Goal: Information Seeking & Learning: Check status

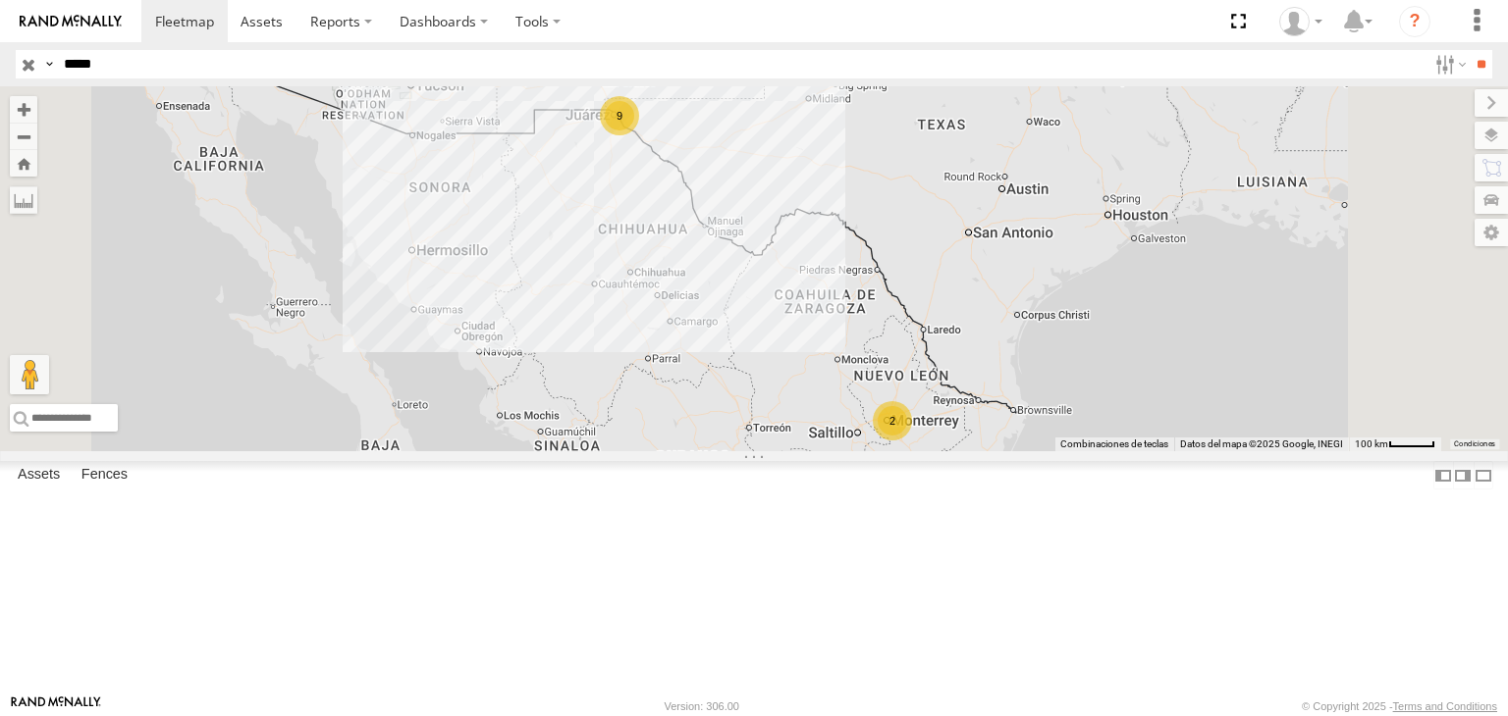
type input "*****"
click at [1469, 50] on input "**" at bounding box center [1480, 64] width 23 height 28
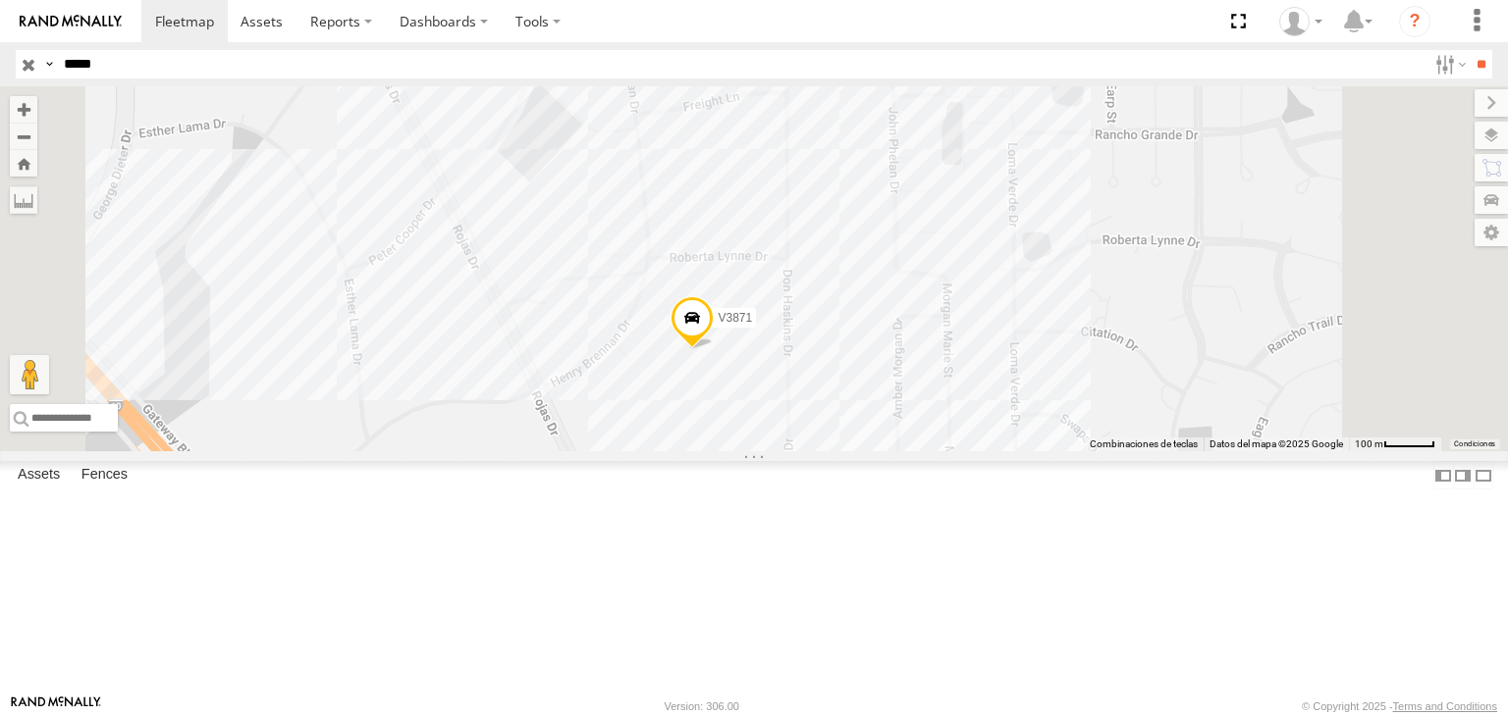
click at [714, 349] on span at bounding box center [691, 322] width 43 height 53
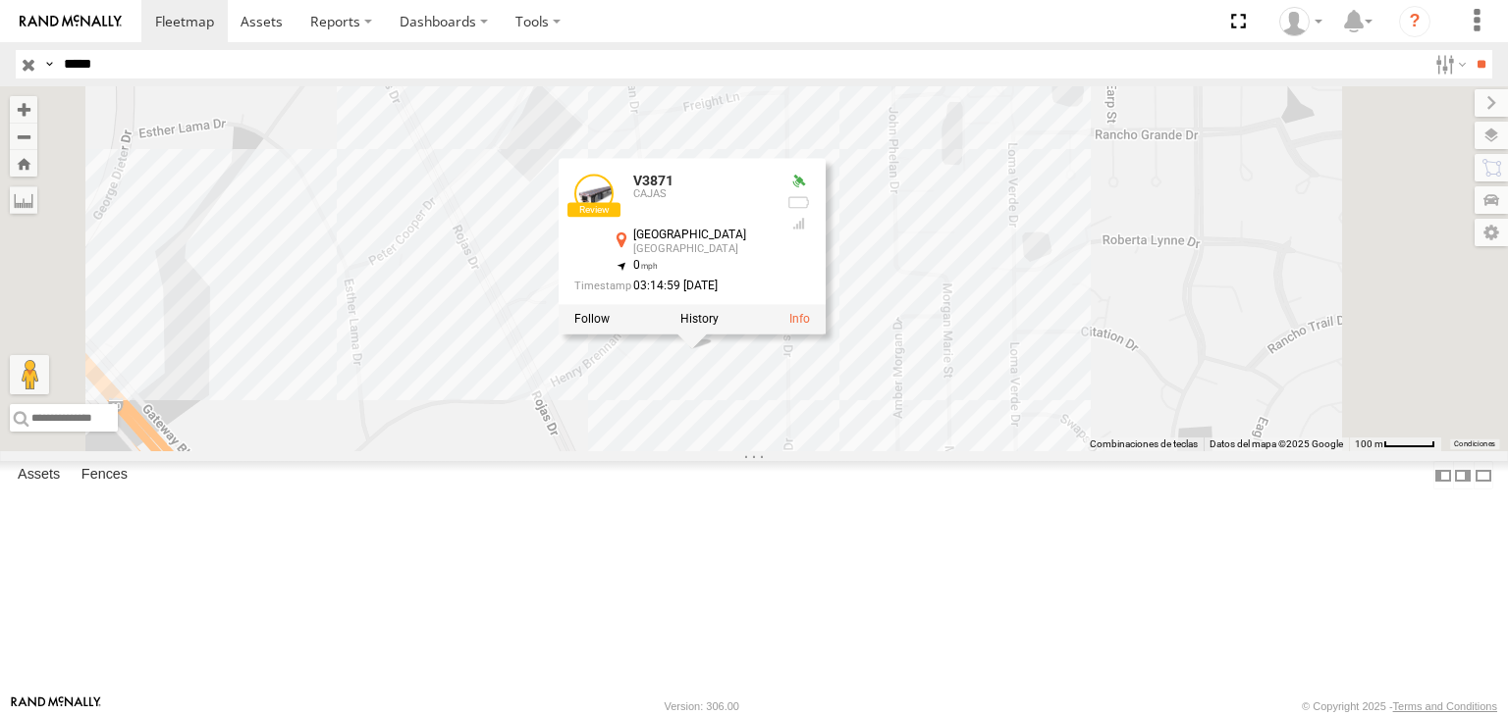
drag, startPoint x: 856, startPoint y: 500, endPoint x: 808, endPoint y: 452, distance: 67.3
click at [801, 441] on div "V3871 V3871 [GEOGRAPHIC_DATA] 31.71978 , -106.29044 0 03:14:59 [DATE]" at bounding box center [754, 268] width 1508 height 365
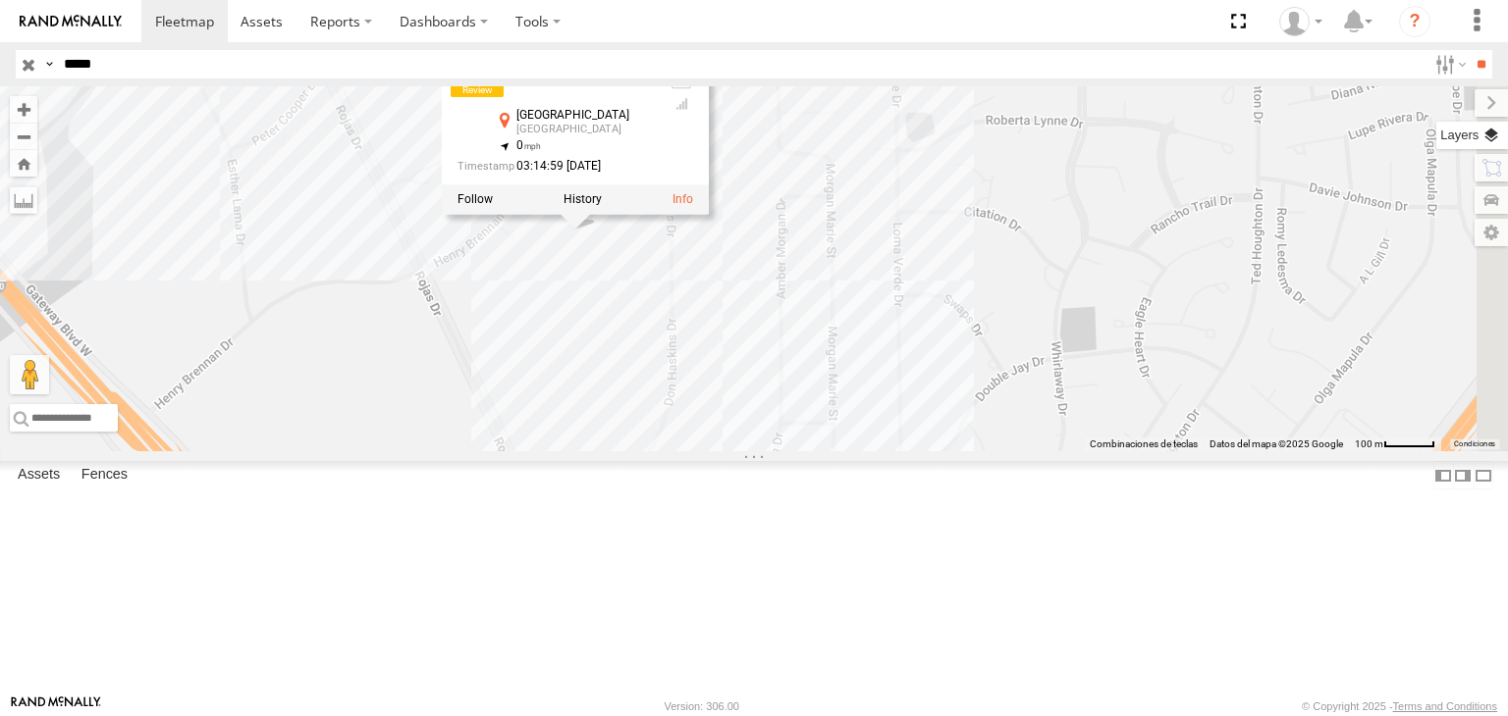
click at [1488, 135] on label at bounding box center [1472, 135] width 72 height 27
click at [0, 0] on label at bounding box center [0, 0] width 0 height 0
click at [0, 0] on span "Satellite" at bounding box center [0, 0] width 0 height 0
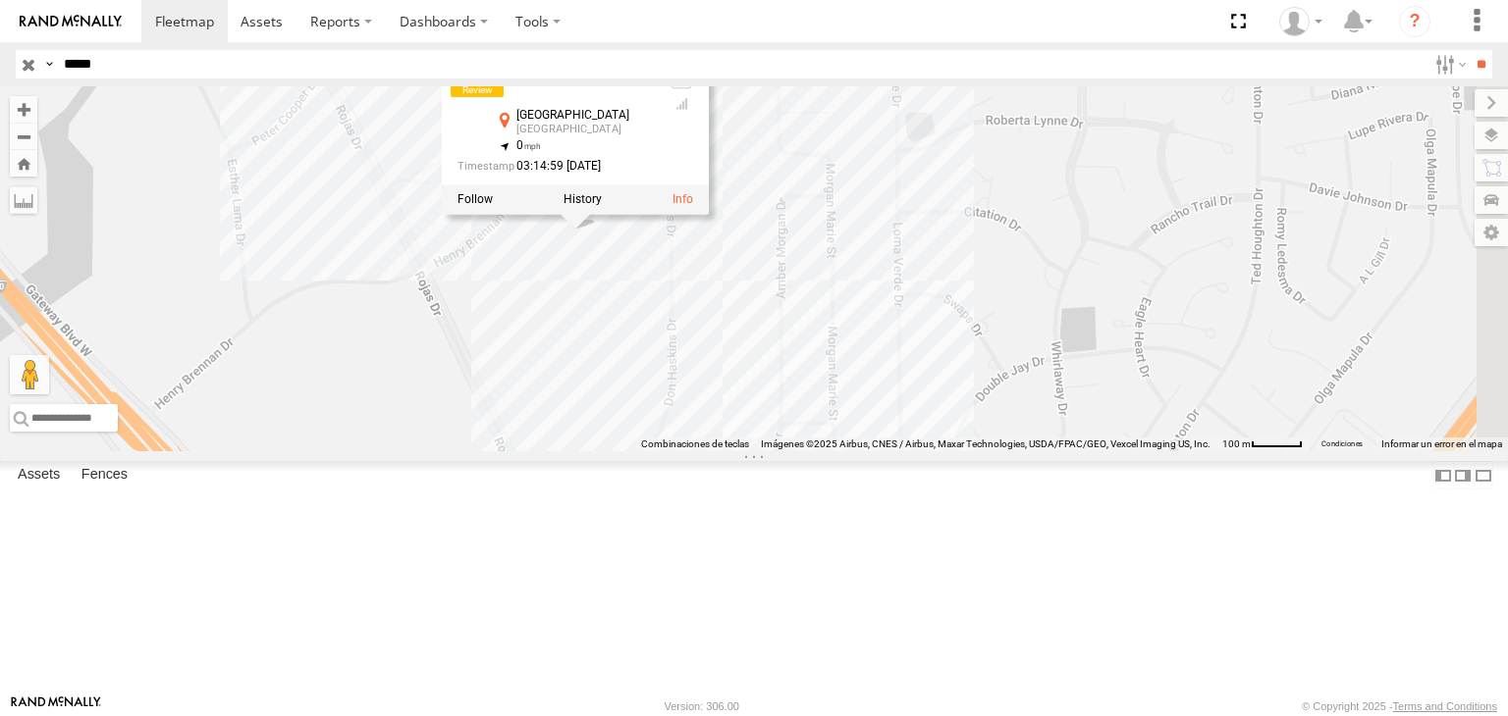
click at [996, 276] on div "V3871 V3871 [GEOGRAPHIC_DATA] 31.71978 , -106.29044 0 03:14:59 [DATE]" at bounding box center [754, 268] width 1508 height 365
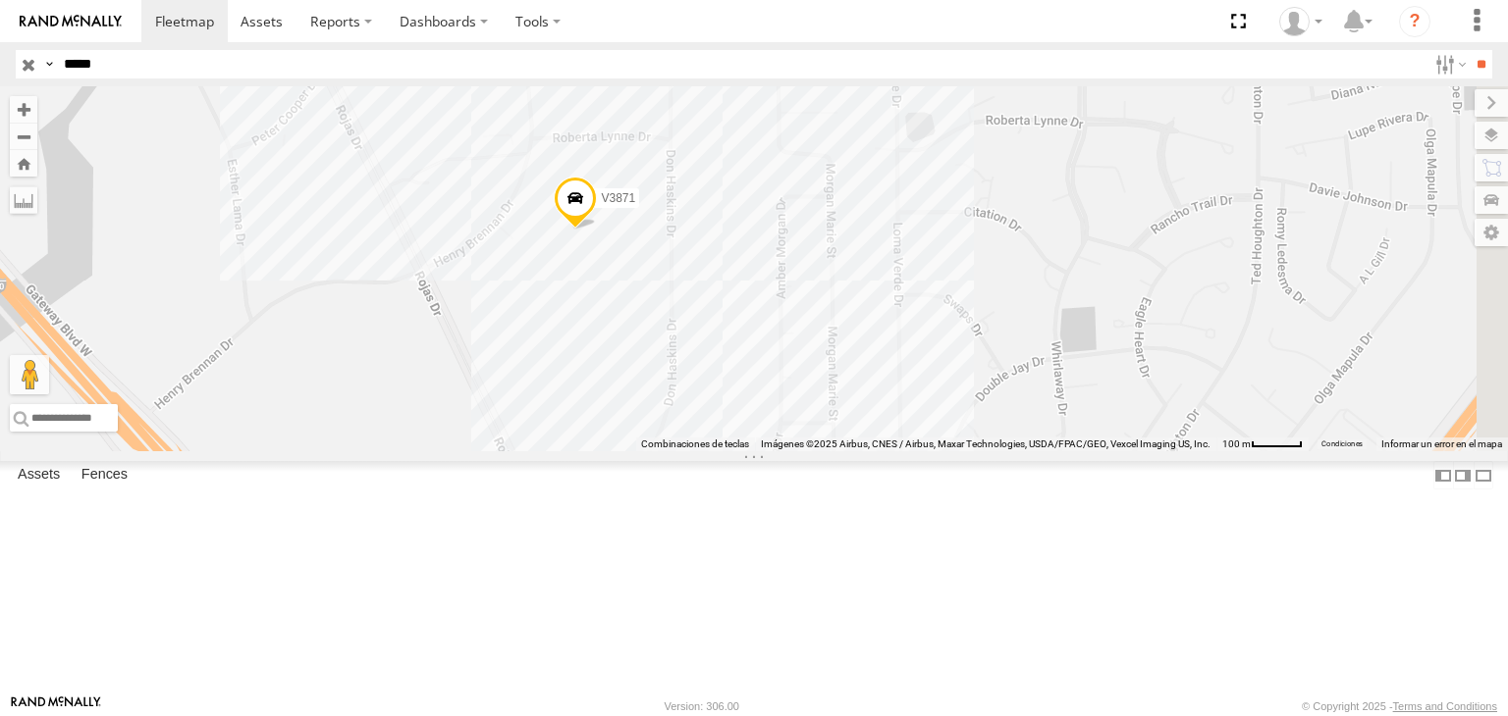
click at [1072, 334] on div "V3871" at bounding box center [754, 268] width 1508 height 365
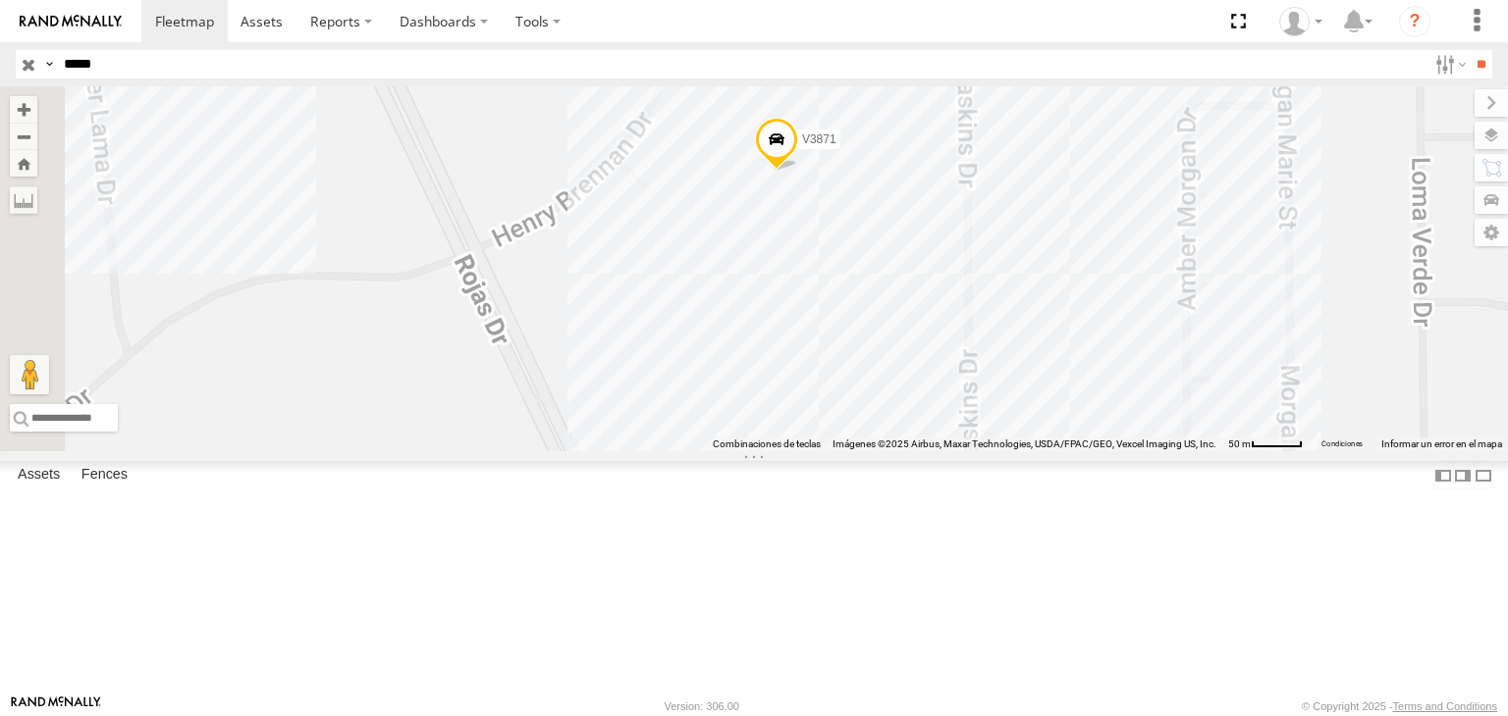
drag, startPoint x: 881, startPoint y: 384, endPoint x: 856, endPoint y: 421, distance: 45.2
click at [859, 417] on div "V3871" at bounding box center [754, 268] width 1508 height 365
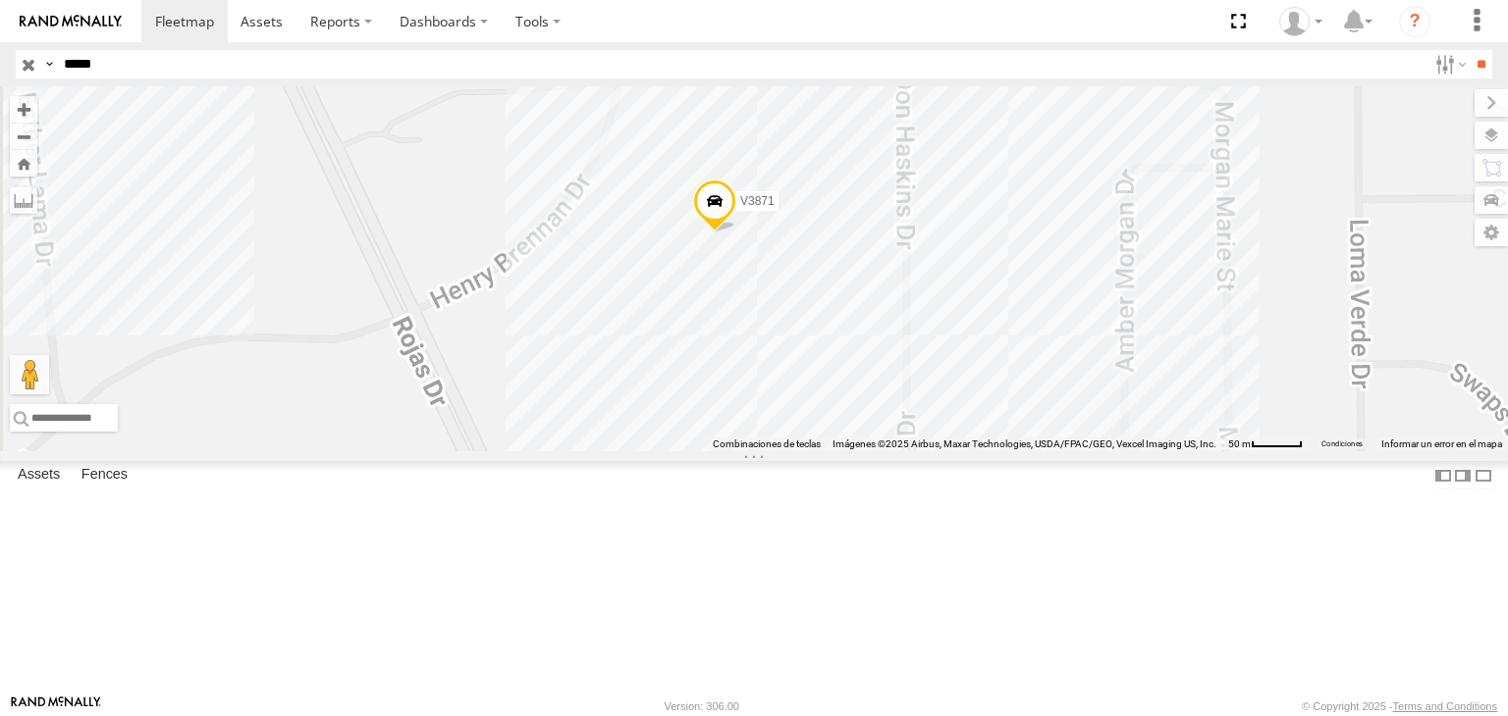
drag, startPoint x: 1074, startPoint y: 434, endPoint x: 1008, endPoint y: 462, distance: 71.7
click at [1022, 451] on div "V3871" at bounding box center [754, 268] width 1508 height 365
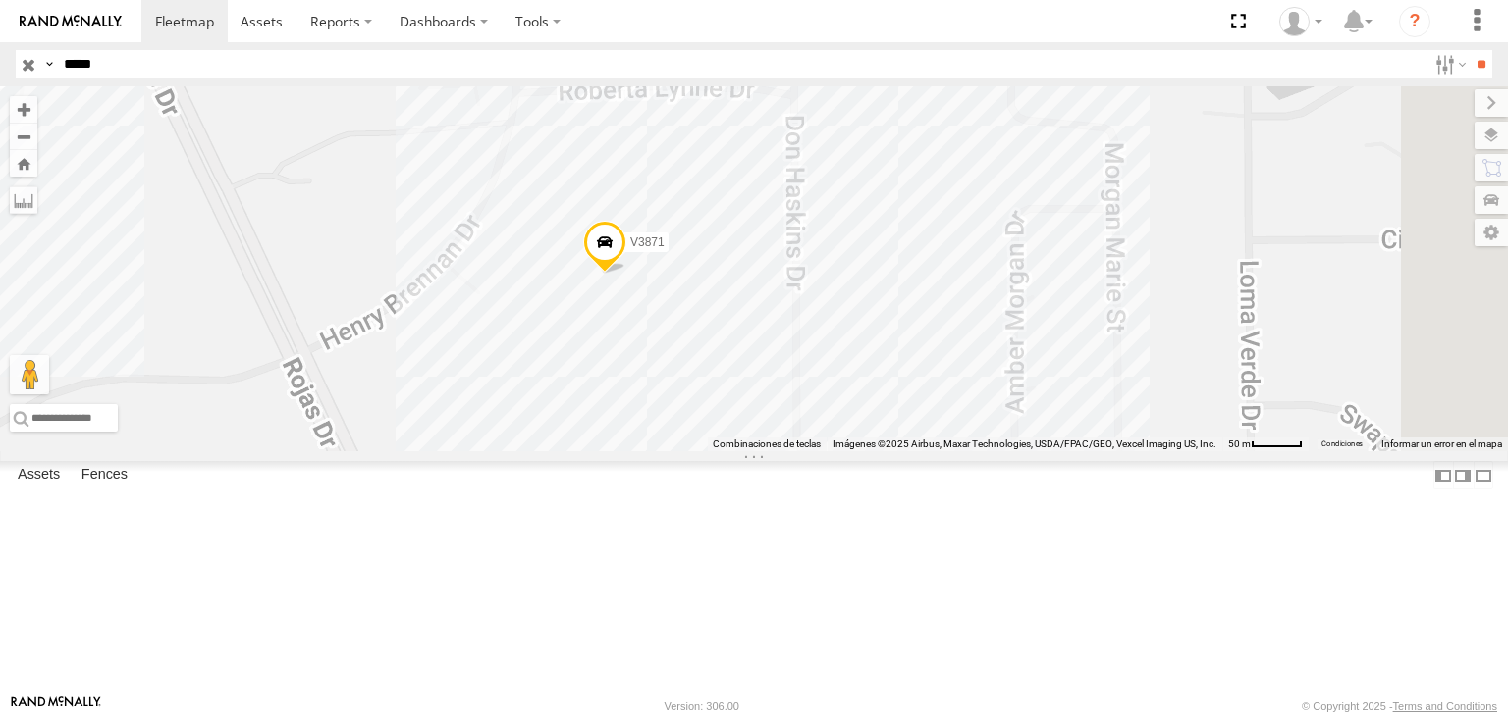
drag, startPoint x: 917, startPoint y: 321, endPoint x: 930, endPoint y: 345, distance: 27.3
click at [928, 339] on div "V3871" at bounding box center [754, 268] width 1508 height 365
click at [890, 285] on div "V3871" at bounding box center [754, 268] width 1508 height 365
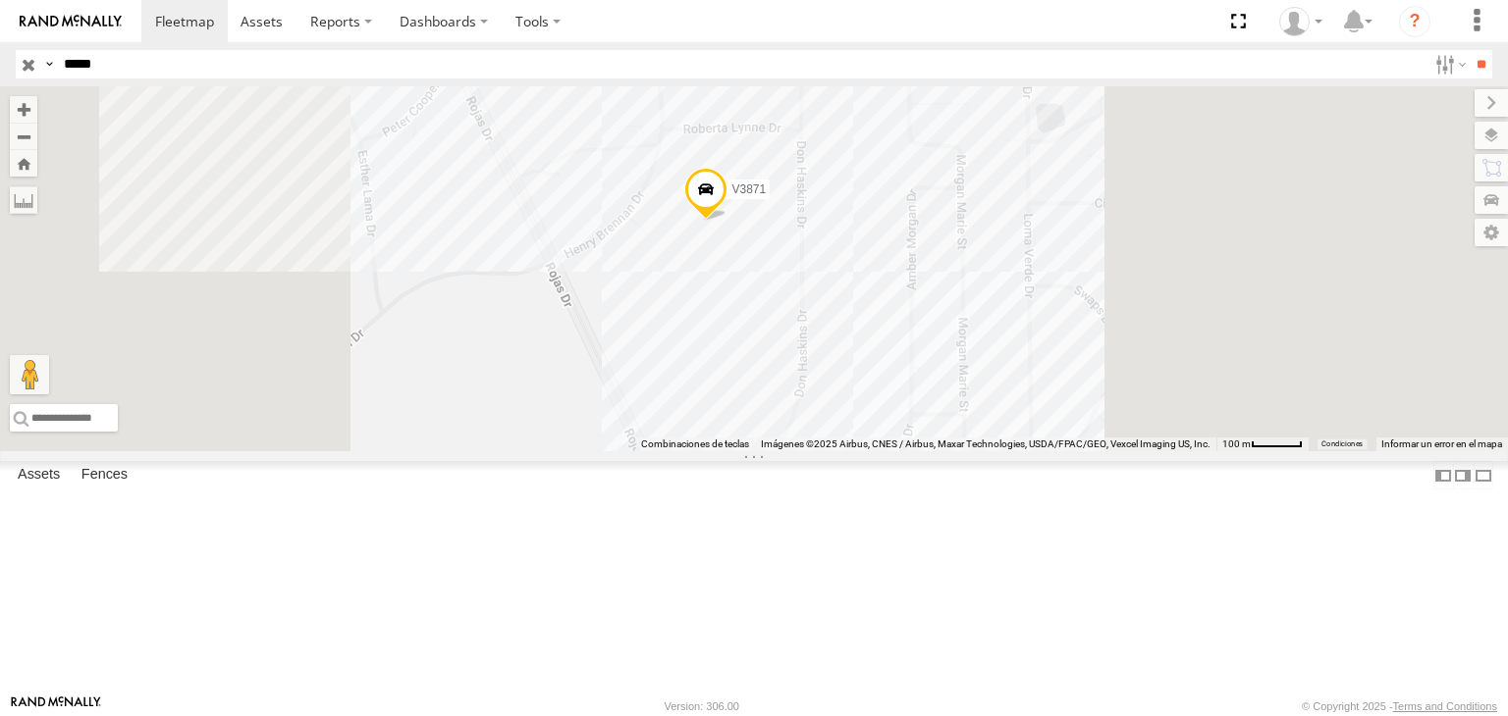
drag, startPoint x: 893, startPoint y: 535, endPoint x: 829, endPoint y: 520, distance: 65.5
click at [829, 451] on div "V3871" at bounding box center [754, 268] width 1508 height 365
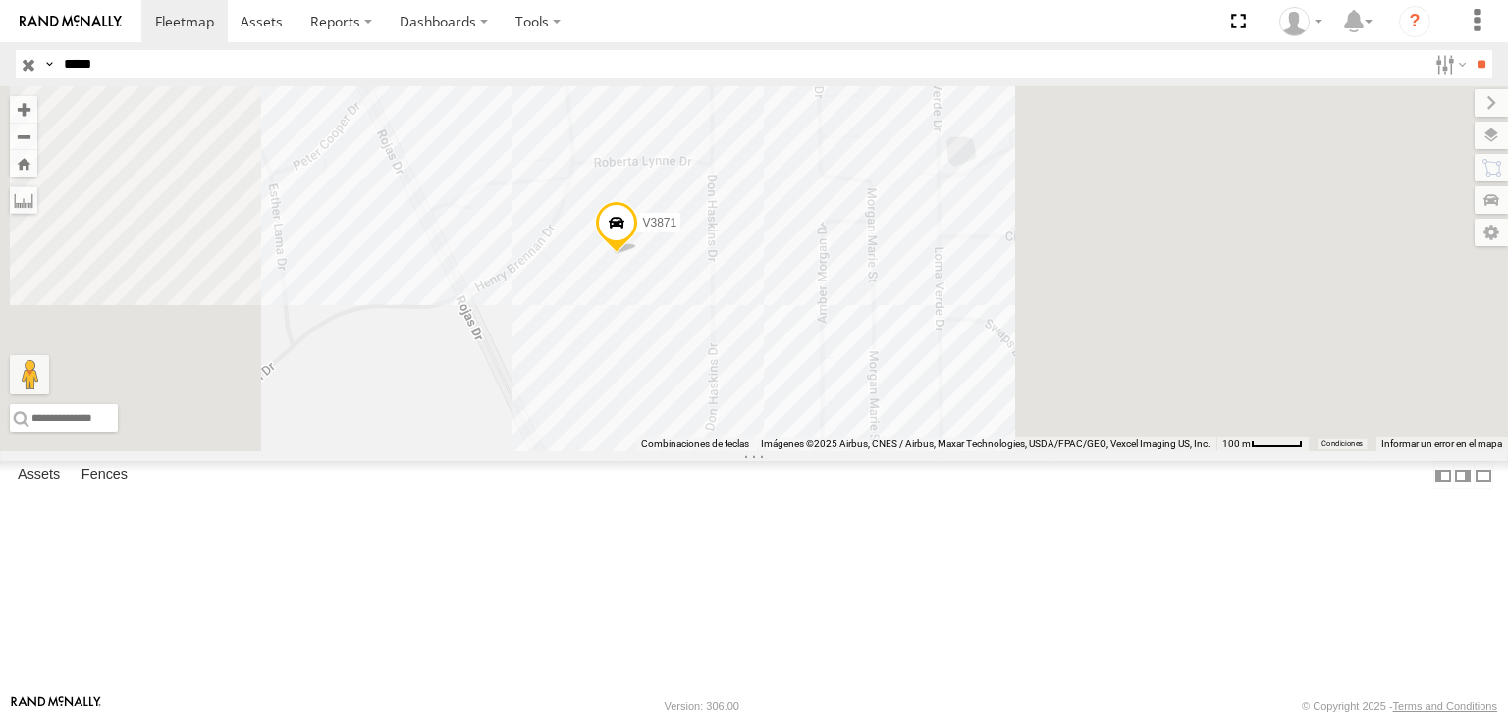
drag, startPoint x: 825, startPoint y: 378, endPoint x: 793, endPoint y: 402, distance: 40.6
click at [793, 402] on div "V3871" at bounding box center [754, 268] width 1508 height 365
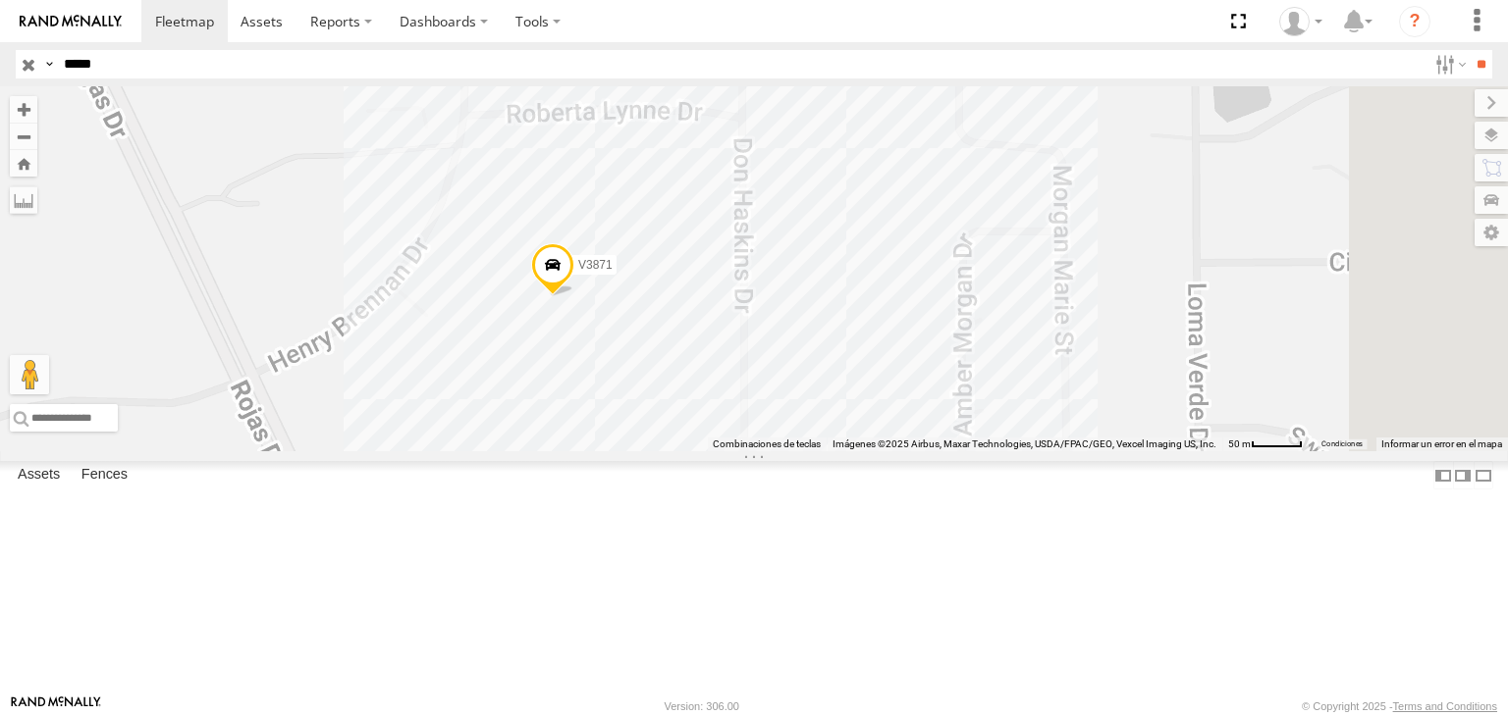
click at [0, 0] on span "Terrain" at bounding box center [0, 0] width 0 height 0
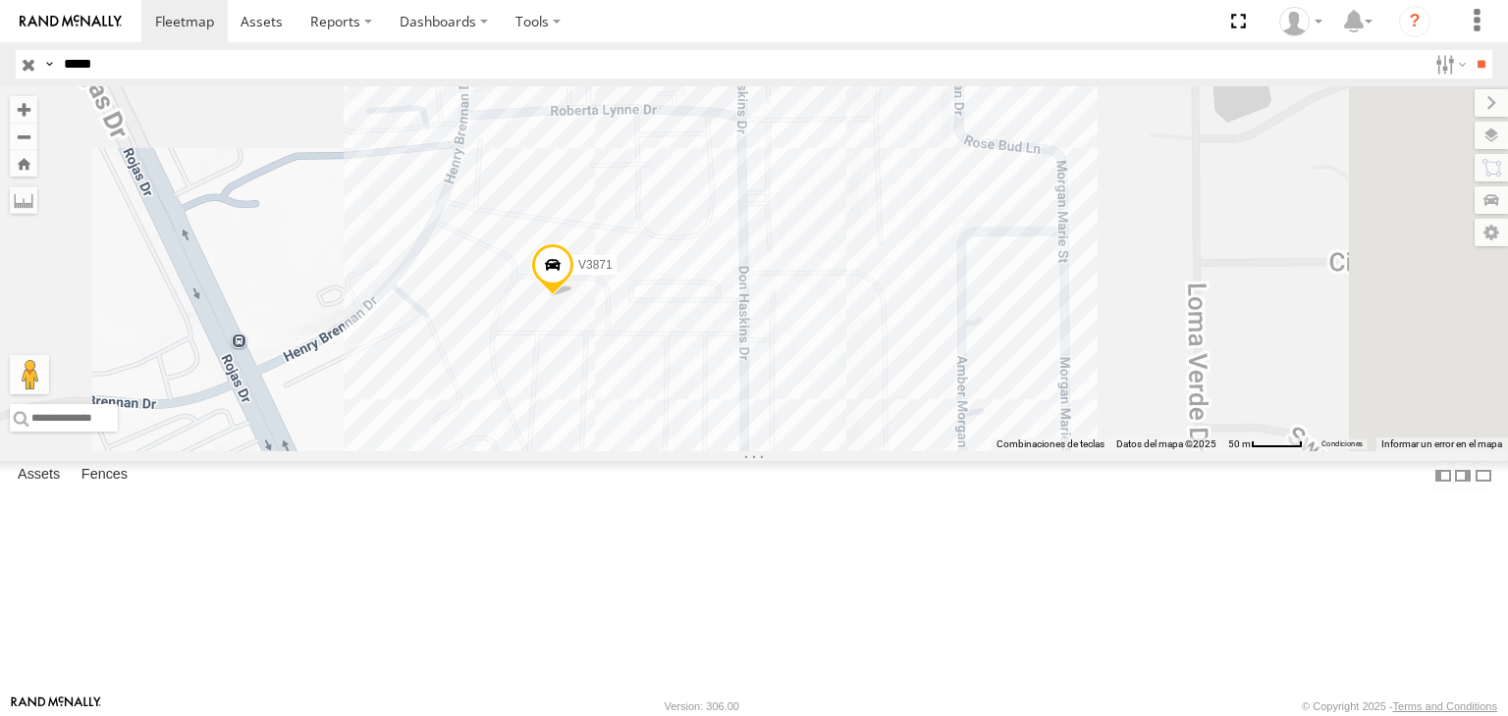
click at [0, 0] on span "Satellite" at bounding box center [0, 0] width 0 height 0
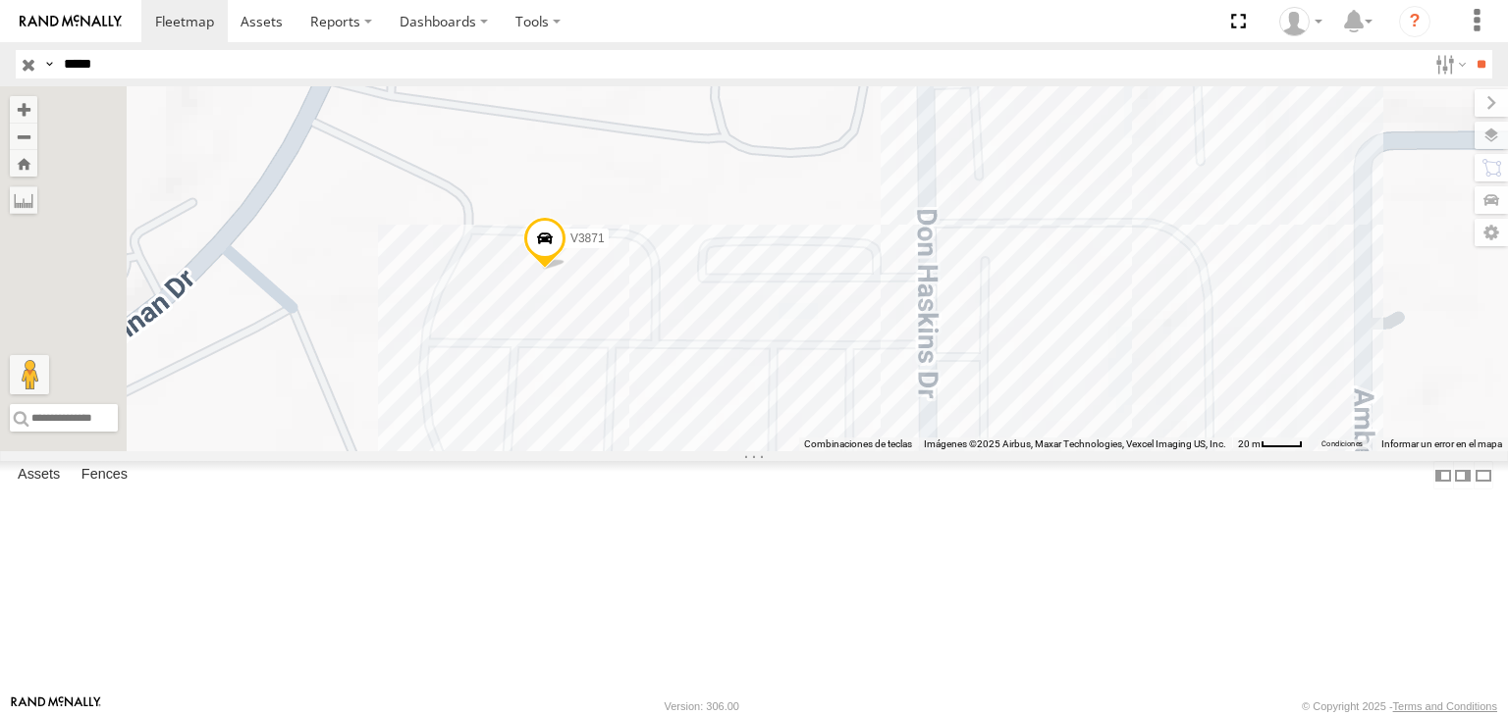
drag, startPoint x: 805, startPoint y: 433, endPoint x: 856, endPoint y: 439, distance: 51.4
click at [856, 439] on div "V3871" at bounding box center [754, 268] width 1508 height 365
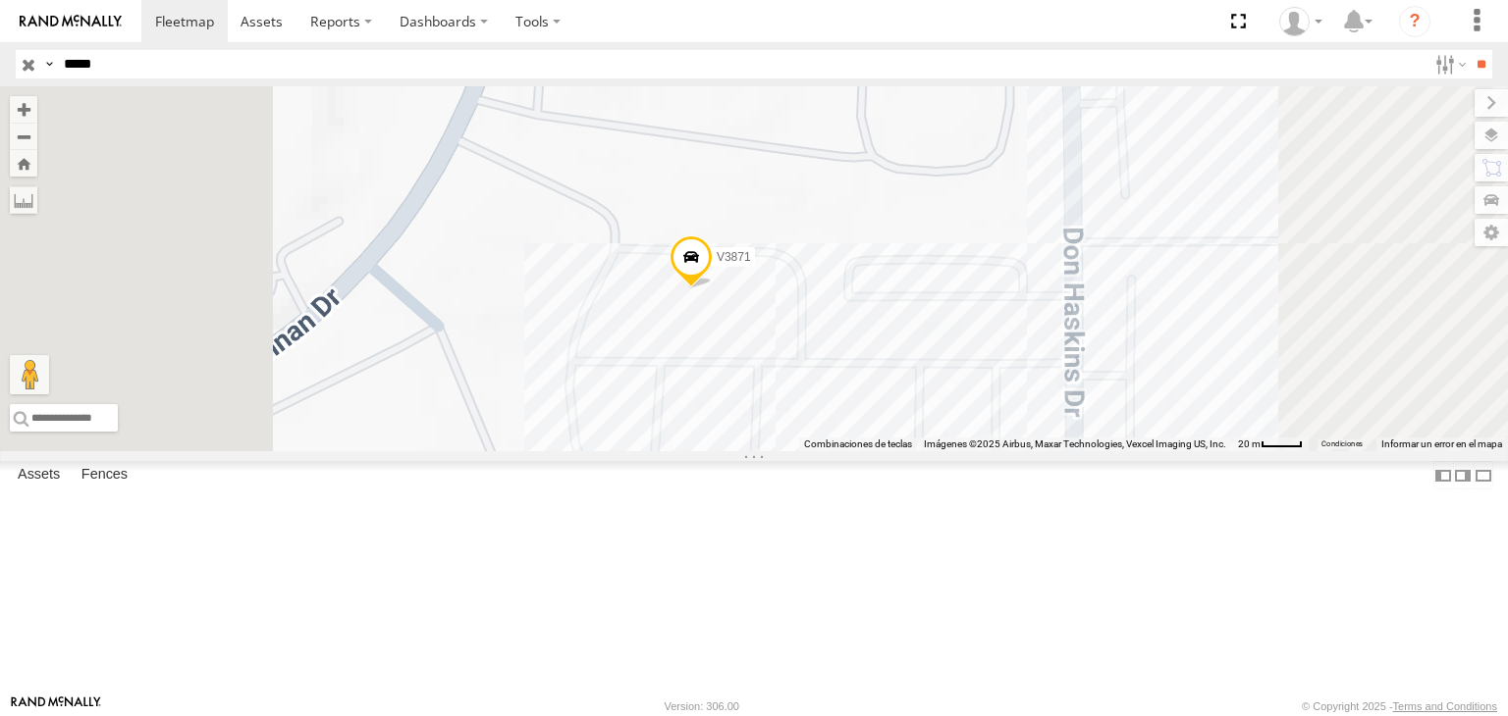
drag, startPoint x: 860, startPoint y: 429, endPoint x: 789, endPoint y: 280, distance: 165.1
click at [794, 289] on div "V3871" at bounding box center [754, 268] width 1508 height 365
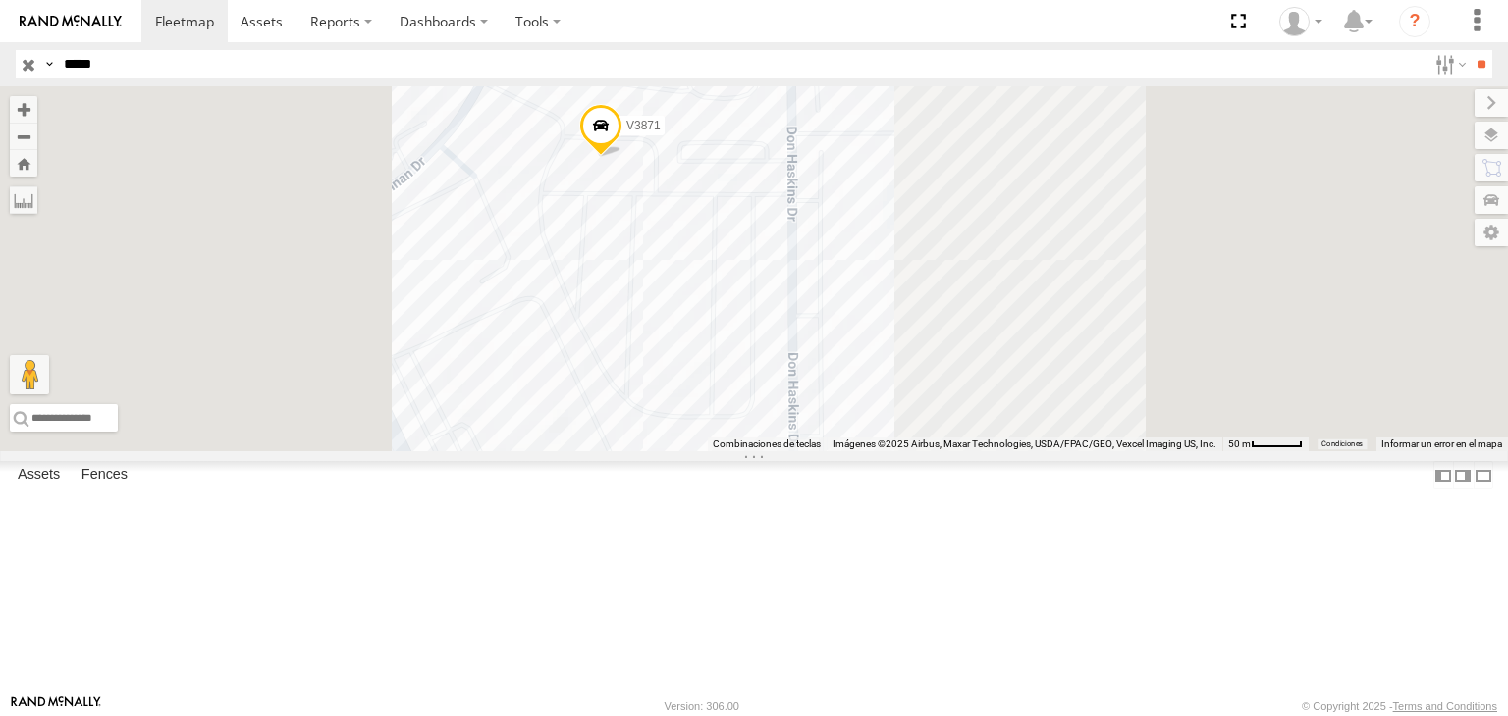
drag, startPoint x: 921, startPoint y: 323, endPoint x: 904, endPoint y: 334, distance: 19.9
click at [904, 334] on div "V3871" at bounding box center [754, 268] width 1508 height 365
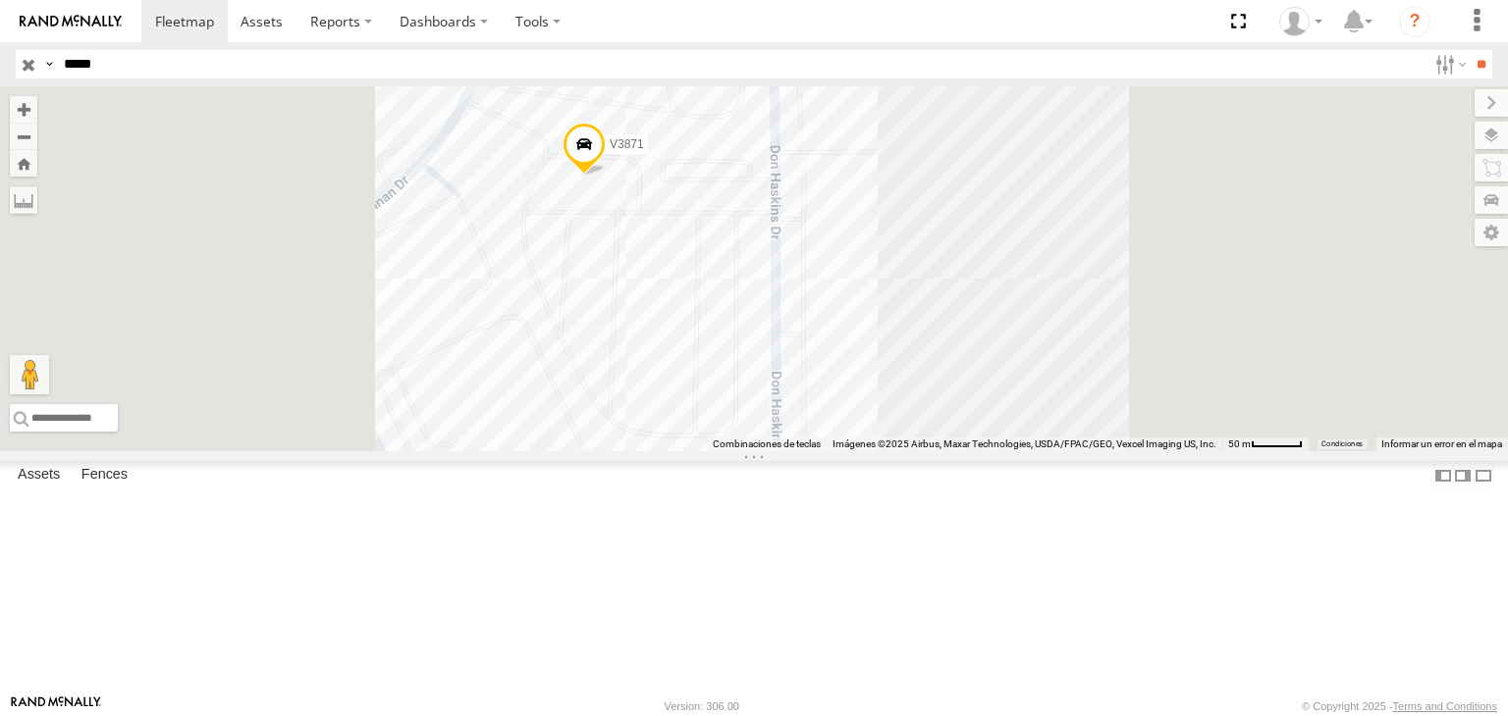
click at [0, 0] on span "Satellite + Roadmap" at bounding box center [0, 0] width 0 height 0
click at [0, 0] on div "Satellite" at bounding box center [0, 0] width 0 height 0
click at [0, 0] on span "Satellite" at bounding box center [0, 0] width 0 height 0
click at [0, 0] on div "CAJAS" at bounding box center [0, 0] width 0 height 0
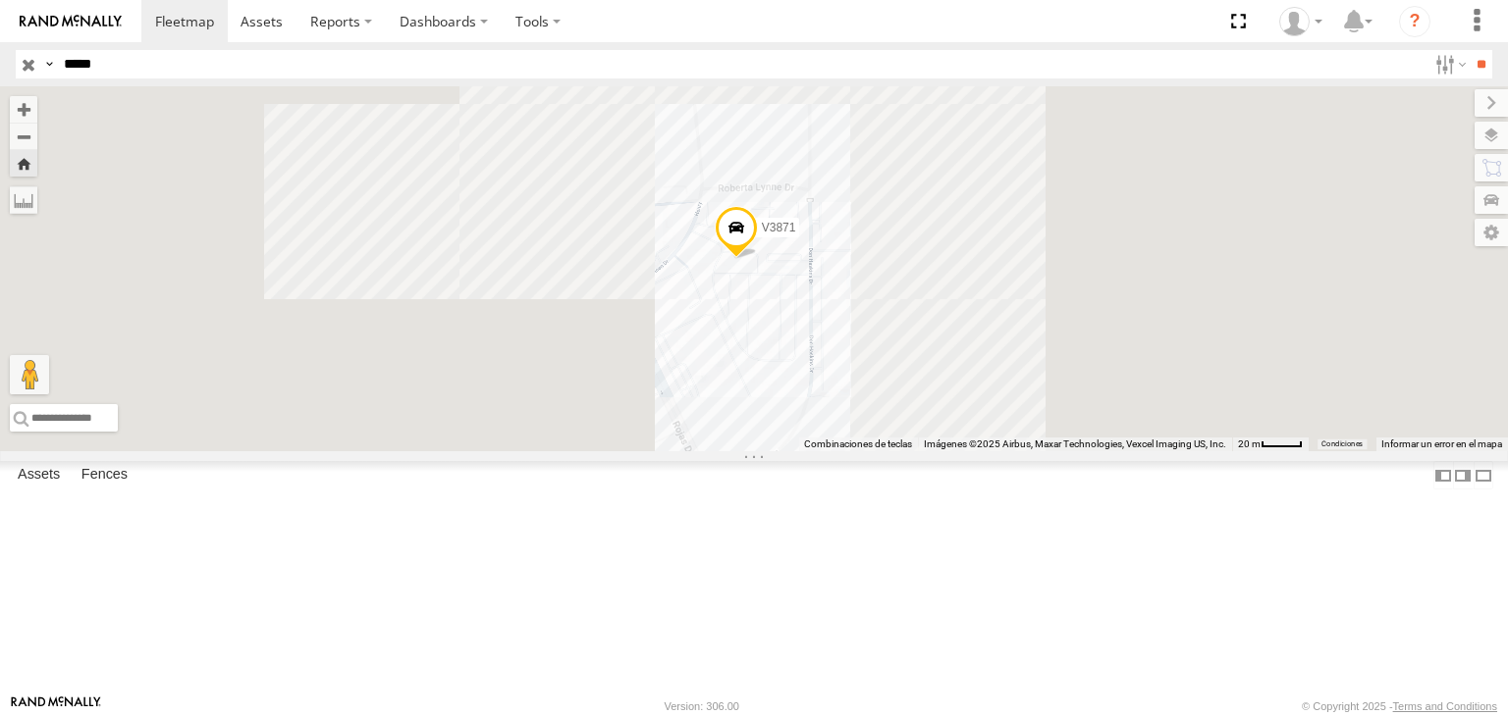
click at [0, 0] on div "CAJAS" at bounding box center [0, 0] width 0 height 0
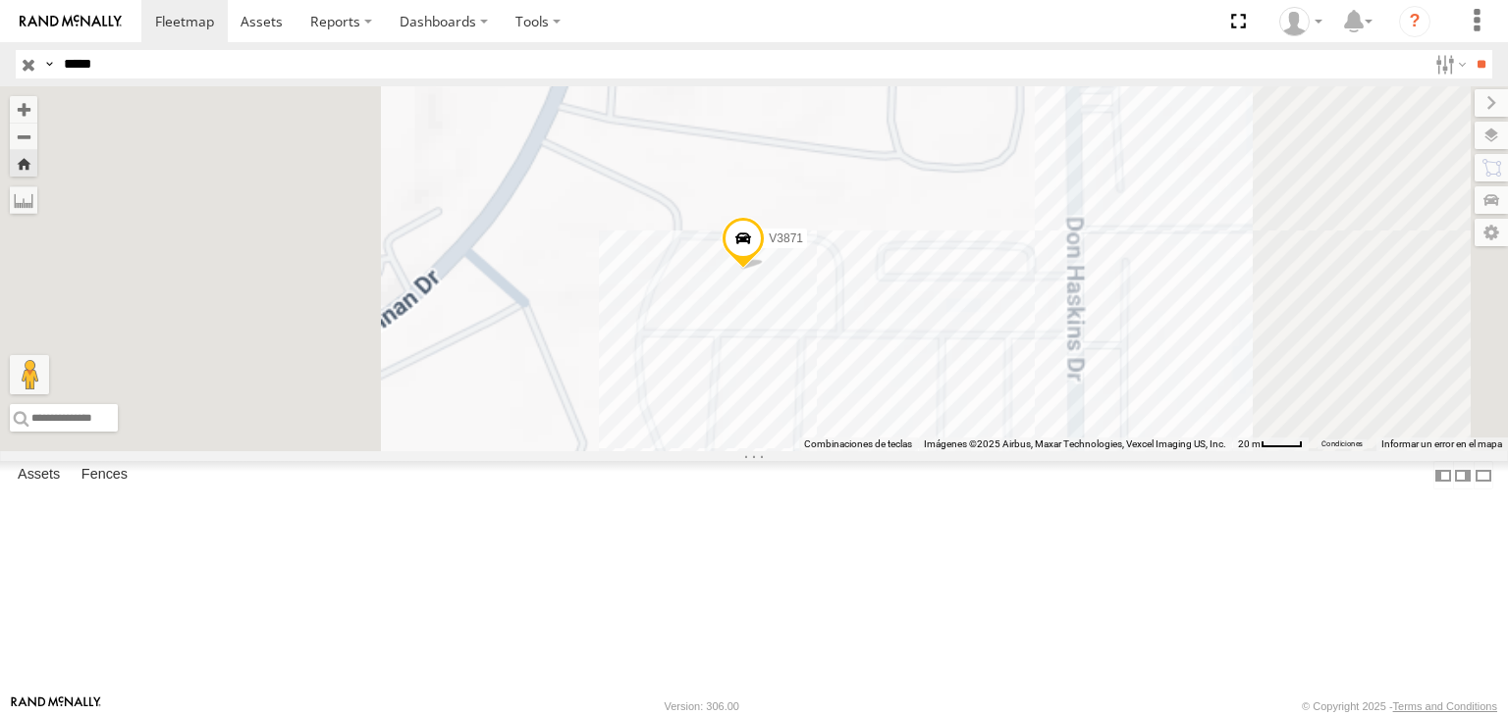
drag, startPoint x: 1044, startPoint y: 417, endPoint x: 978, endPoint y: 412, distance: 66.9
click at [1010, 418] on div "V3871" at bounding box center [754, 268] width 1508 height 365
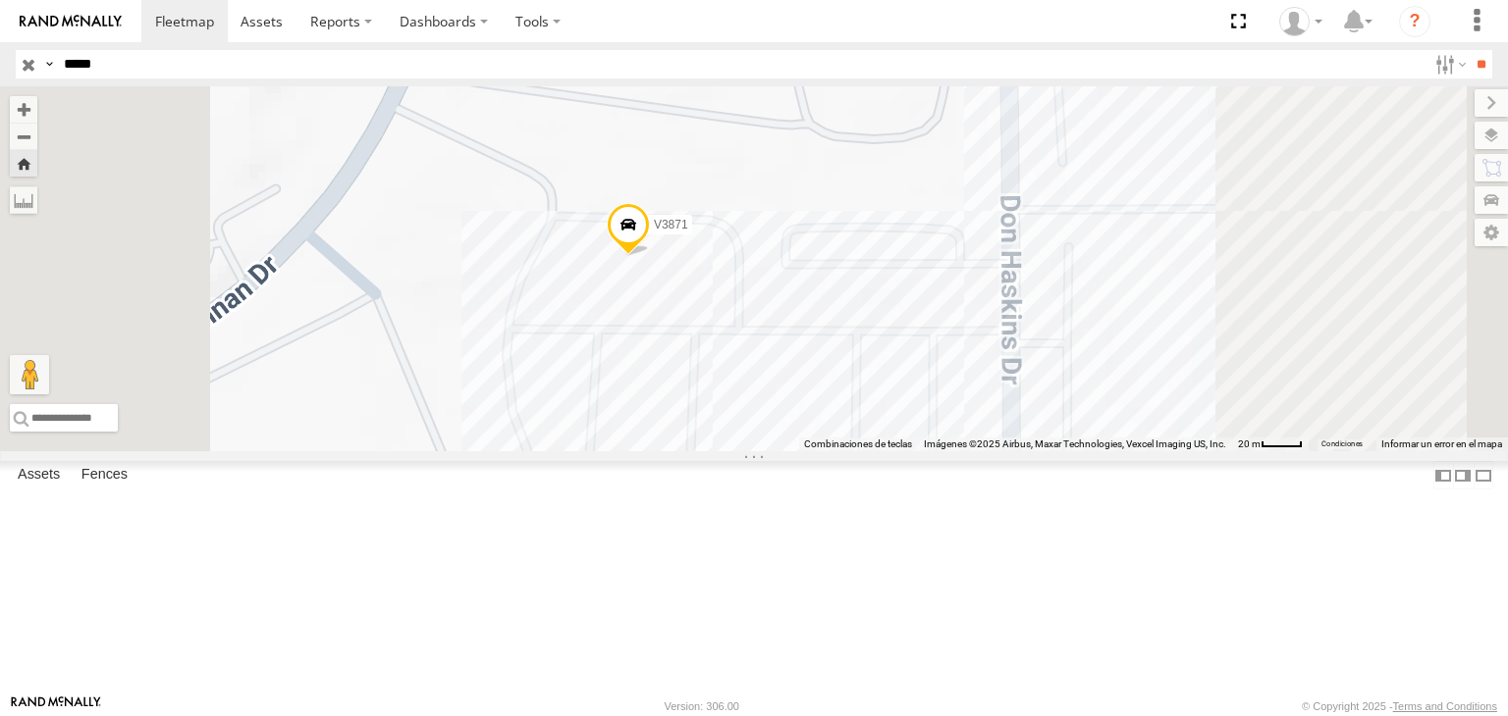
drag, startPoint x: 933, startPoint y: 292, endPoint x: 840, endPoint y: 217, distance: 119.4
click at [850, 233] on div "V3871" at bounding box center [754, 268] width 1508 height 365
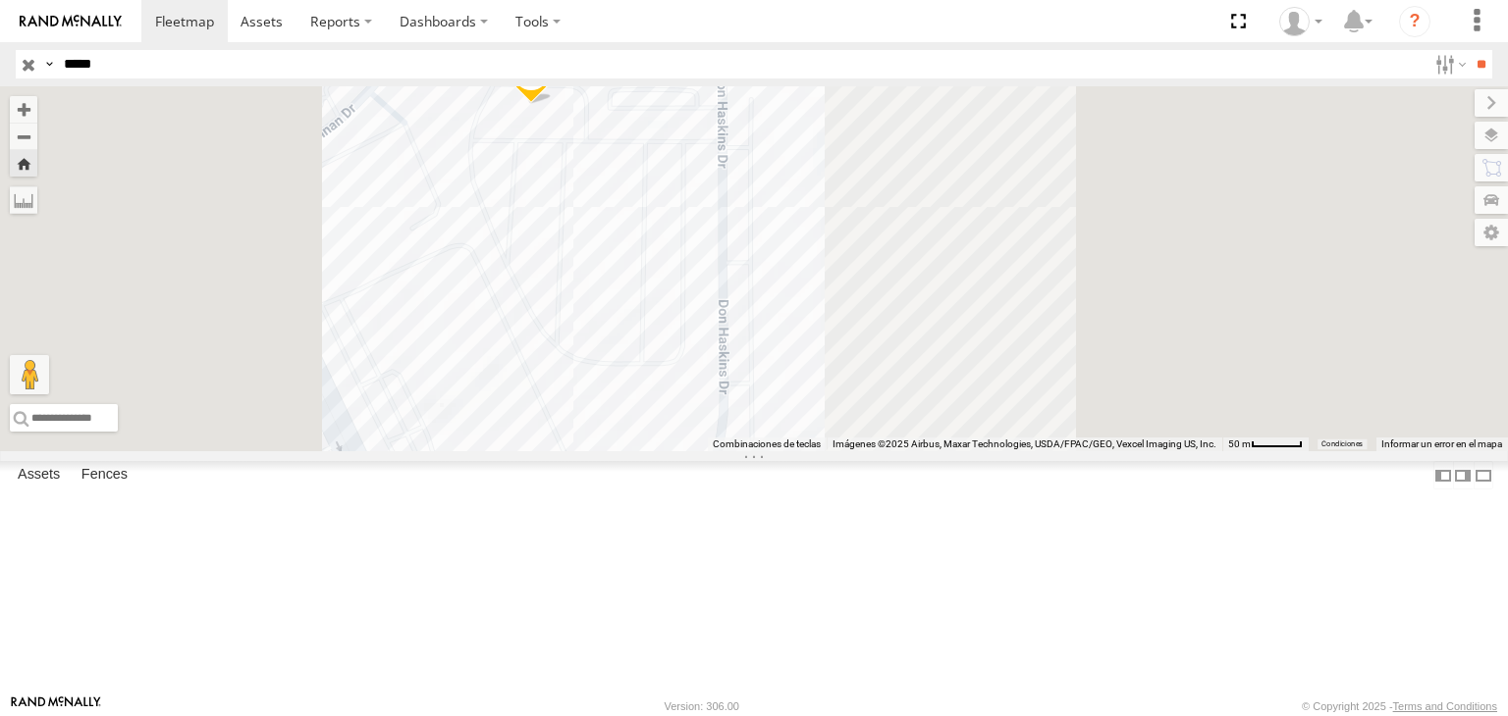
drag, startPoint x: 817, startPoint y: 202, endPoint x: 842, endPoint y: 267, distance: 69.6
click at [834, 260] on div "V3871" at bounding box center [754, 268] width 1508 height 365
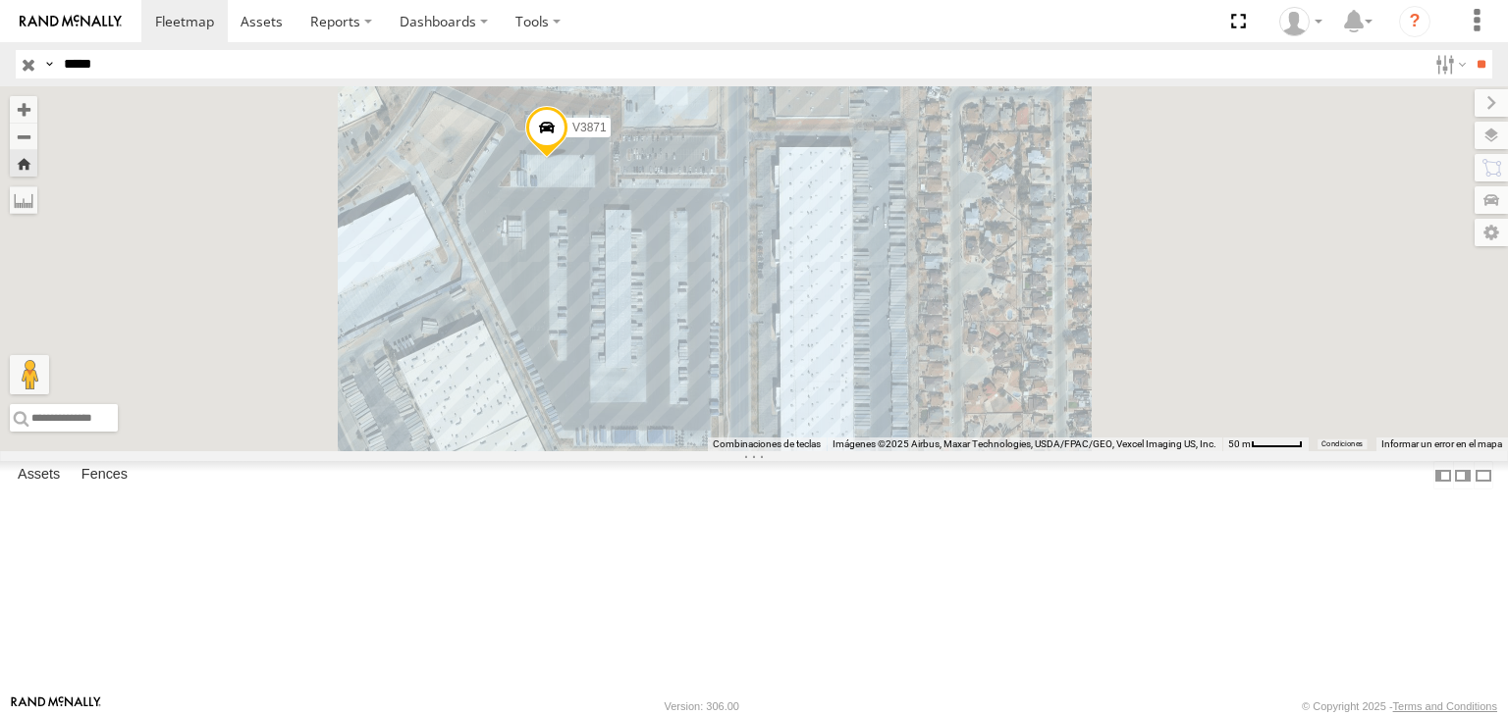
click at [1217, 451] on div "V3871" at bounding box center [754, 268] width 1508 height 365
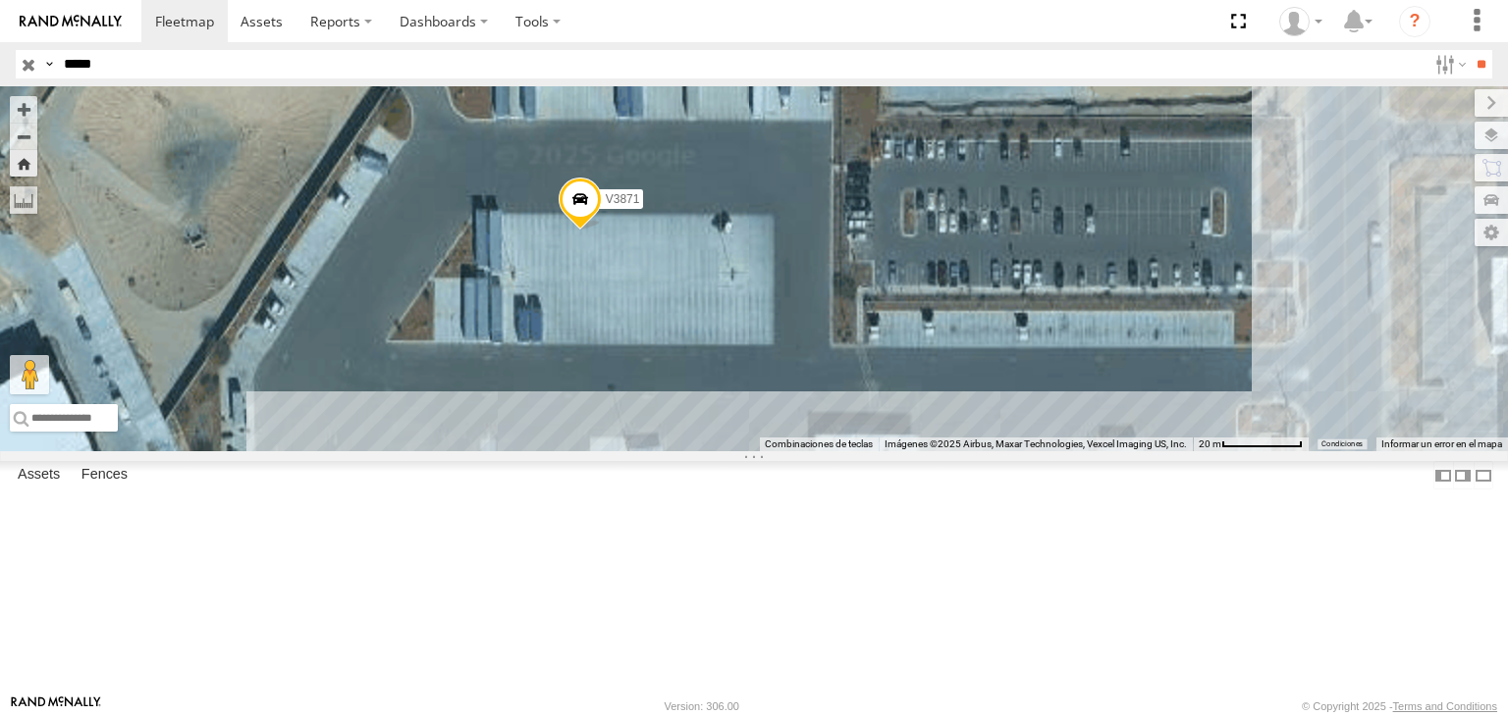
drag, startPoint x: 1048, startPoint y: 396, endPoint x: 1036, endPoint y: 390, distance: 13.2
click at [1036, 390] on div "V3871" at bounding box center [754, 268] width 1508 height 365
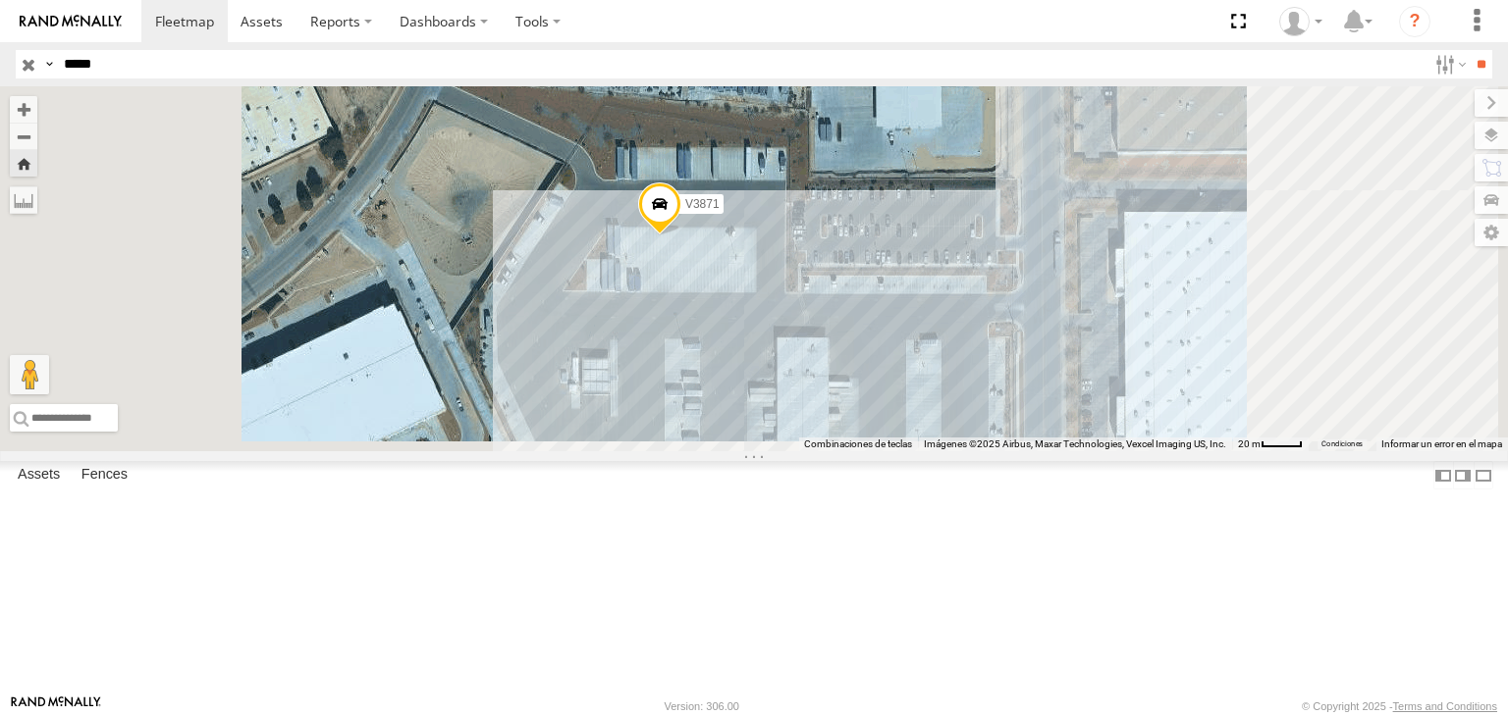
click at [997, 390] on div "V3871" at bounding box center [754, 268] width 1508 height 365
